Goal: Communication & Community: Answer question/provide support

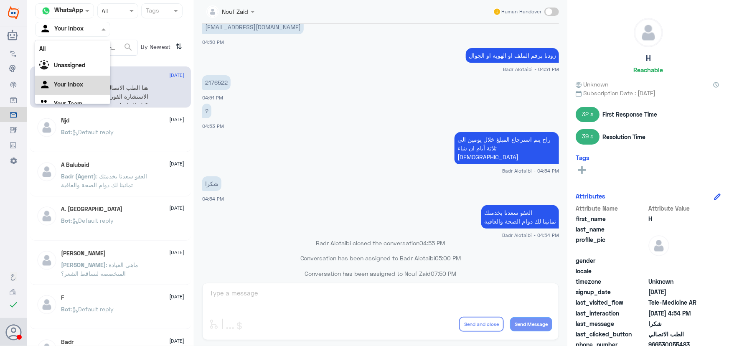
click at [91, 24] on div at bounding box center [73, 29] width 74 height 10
click at [146, 33] on div "Agent Filter Your Inbox" at bounding box center [110, 29] width 150 height 15
click at [92, 25] on div "Agent Filter Your Inbox" at bounding box center [68, 29] width 64 height 13
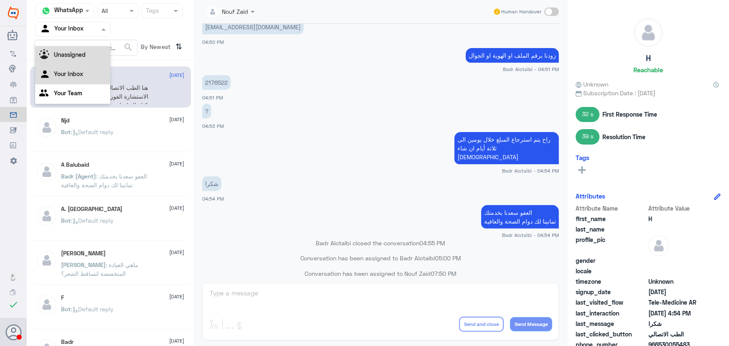
click at [95, 51] on div "Unassigned" at bounding box center [72, 55] width 75 height 19
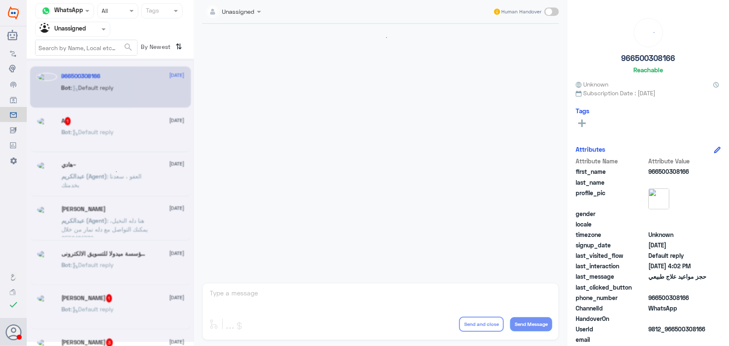
scroll to position [32, 0]
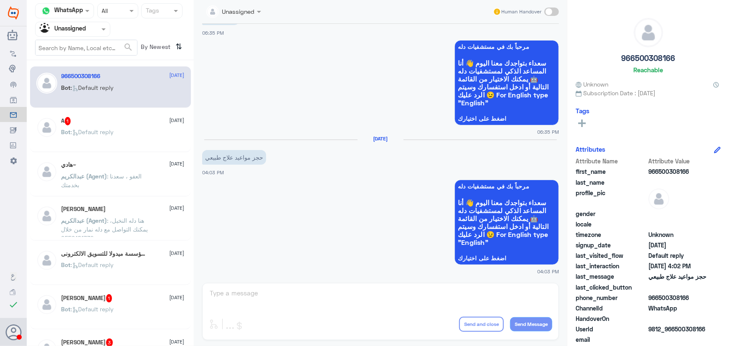
click at [92, 29] on div at bounding box center [73, 29] width 74 height 10
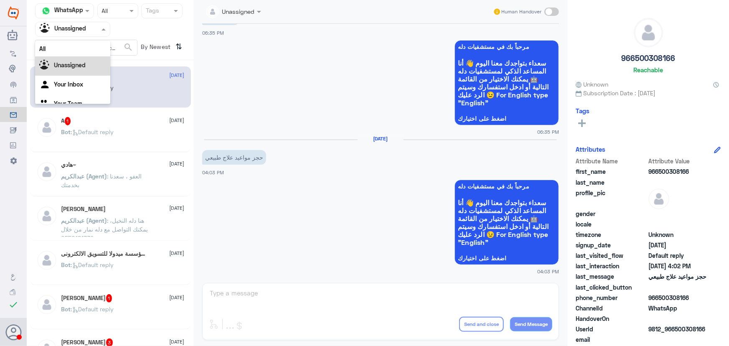
scroll to position [10, 0]
click at [89, 69] on div "Your Inbox" at bounding box center [72, 74] width 75 height 19
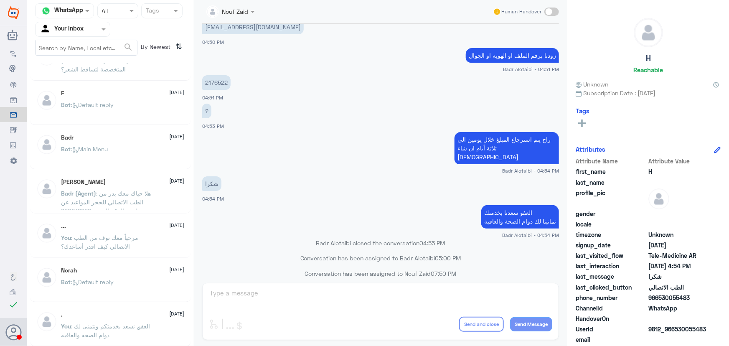
scroll to position [4, 0]
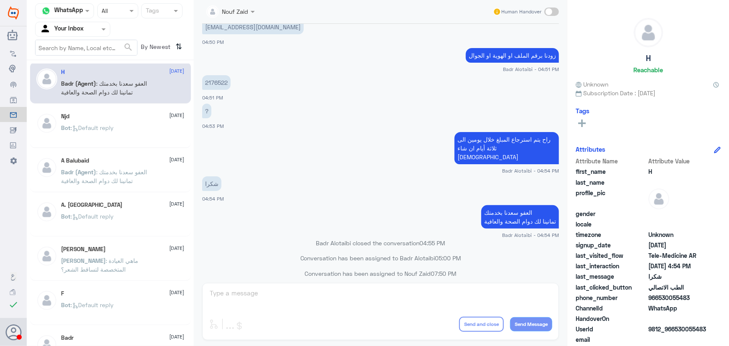
drag, startPoint x: 495, startPoint y: 82, endPoint x: 462, endPoint y: 84, distance: 33.5
click at [489, 83] on app-msgs-text "2176522" at bounding box center [380, 82] width 357 height 15
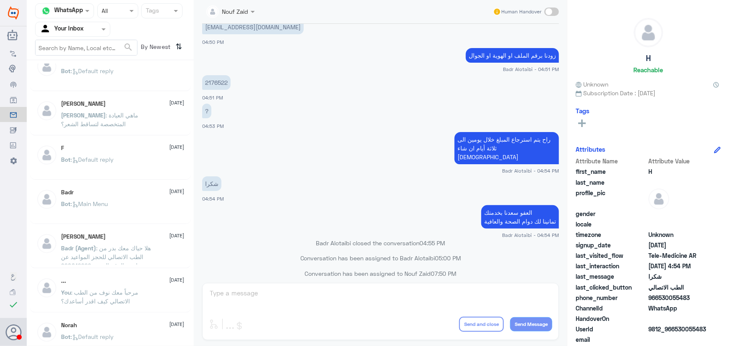
scroll to position [190, 0]
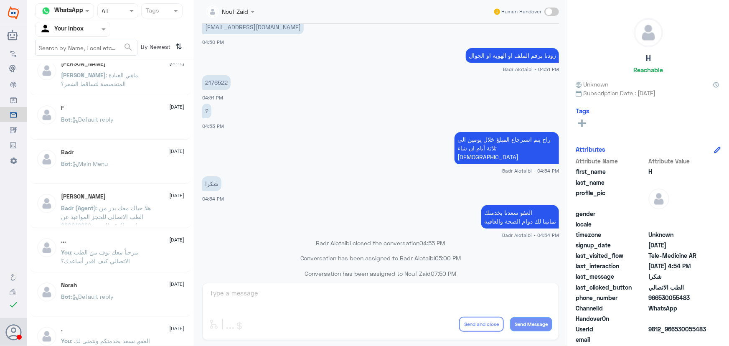
drag, startPoint x: 83, startPoint y: 28, endPoint x: 92, endPoint y: 33, distance: 10.3
click at [82, 29] on input "text" at bounding box center [63, 29] width 46 height 10
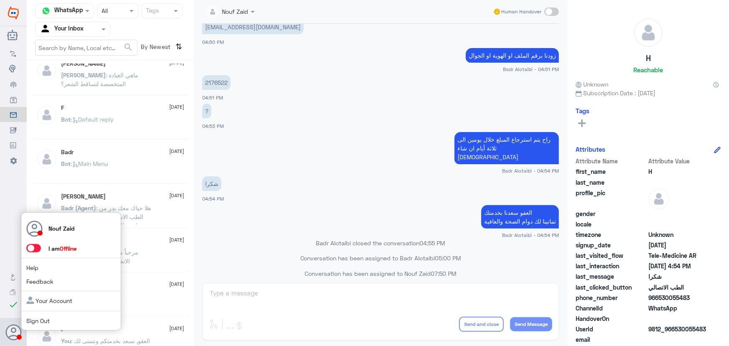
click at [22, 334] on div "Nouf Zaid I am Offline Help Feedback Your Account Sign Out" at bounding box center [13, 332] width 27 height 28
click at [38, 249] on span at bounding box center [33, 248] width 15 height 8
click at [0, 0] on input "checkbox" at bounding box center [0, 0] width 0 height 0
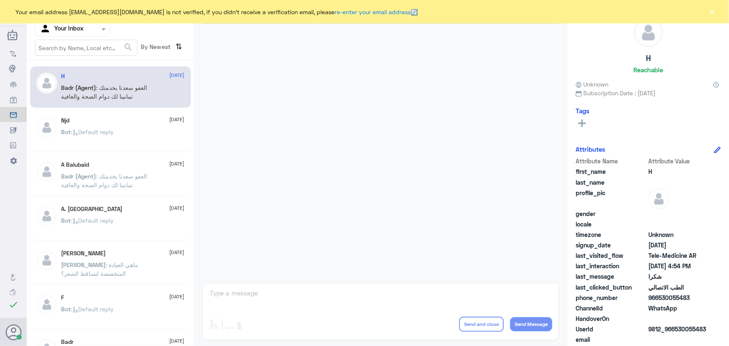
click at [163, 140] on div "Bot : Default reply" at bounding box center [122, 139] width 123 height 19
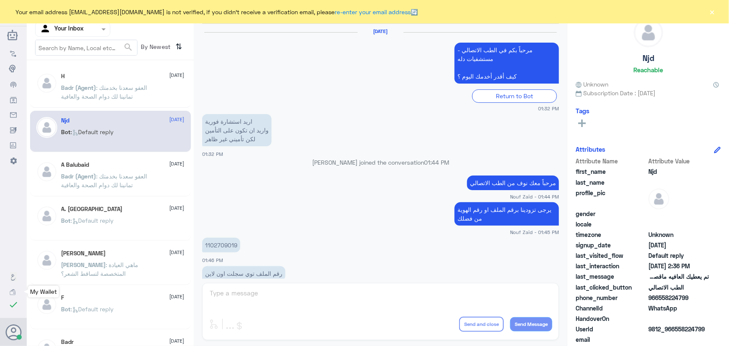
scroll to position [554, 0]
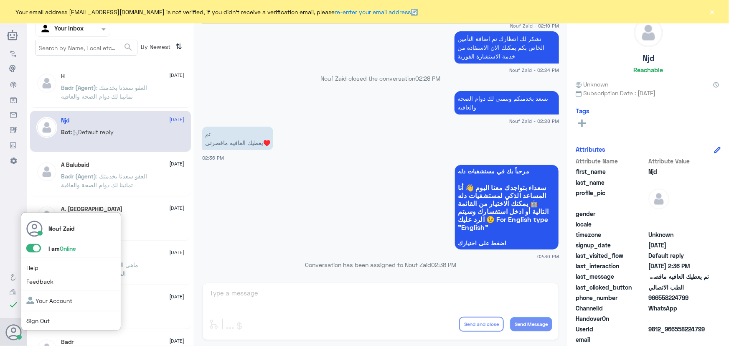
click at [12, 322] on div "Nouf Zaid I am Online Help Feedback Your Account Sign Out" at bounding box center [13, 332] width 16 height 28
click at [16, 328] on icon at bounding box center [13, 332] width 17 height 17
click at [33, 249] on span at bounding box center [33, 248] width 15 height 8
click at [0, 0] on input "checkbox" at bounding box center [0, 0] width 0 height 0
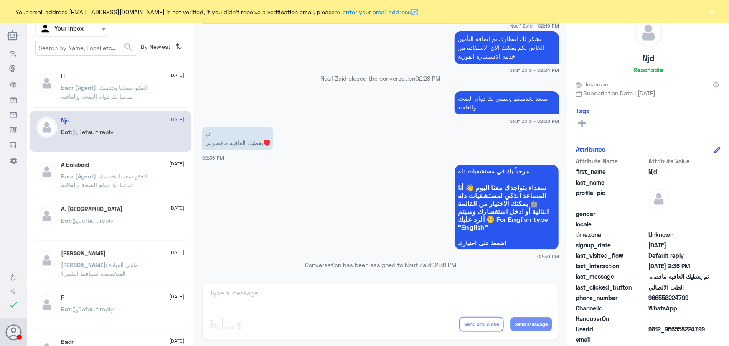
drag, startPoint x: 336, startPoint y: 226, endPoint x: 189, endPoint y: 179, distance: 153.8
click at [323, 225] on app-msgs-whats-app-list "مرحباً بك في مستشفيات دله سعداء بتواجدك معنا اليوم 👋 أنا المساعد الذكي لمستشفيا…" at bounding box center [380, 208] width 357 height 86
click at [84, 164] on h5 "A Balubaid" at bounding box center [75, 164] width 28 height 7
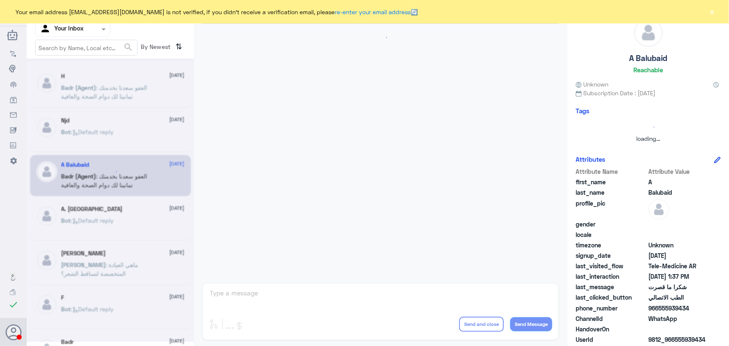
scroll to position [359, 0]
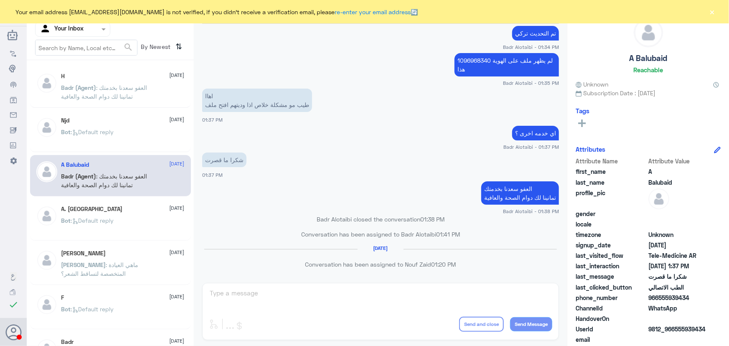
click at [114, 85] on span ": العفو سعدنا بخدمتك تمانينا لك دوام الصحة والعافية" at bounding box center [104, 92] width 86 height 16
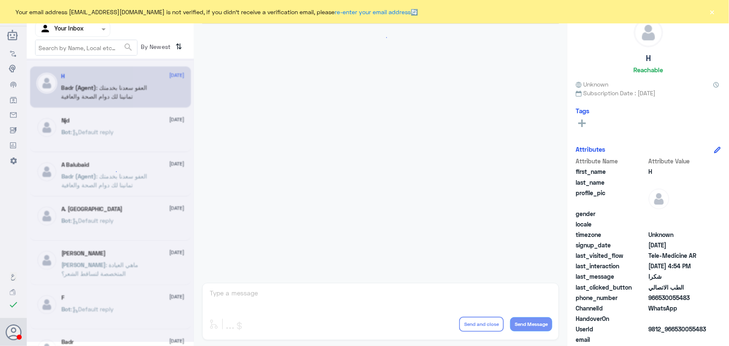
scroll to position [398, 0]
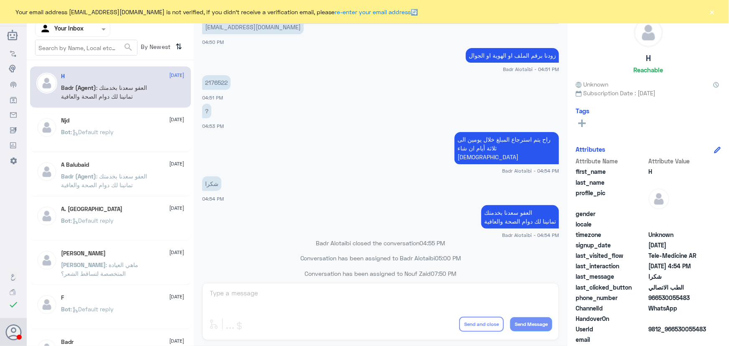
click at [712, 10] on button "×" at bounding box center [712, 12] width 8 height 8
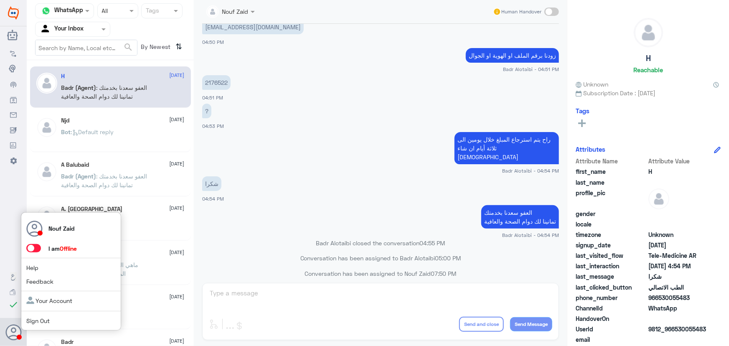
click at [13, 331] on use at bounding box center [14, 332] width 16 height 16
